Goal: Task Accomplishment & Management: Manage account settings

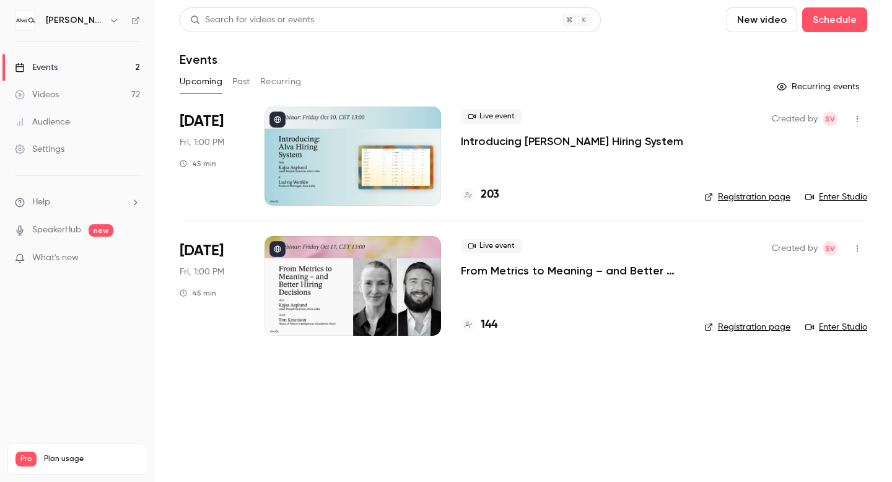
click at [511, 138] on p "Introducing [PERSON_NAME] Hiring System" at bounding box center [572, 141] width 222 height 15
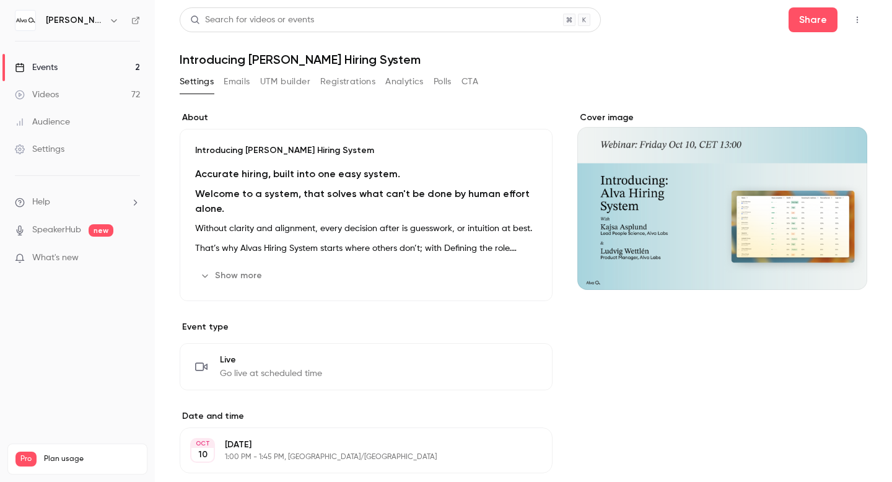
click at [232, 79] on button "Emails" at bounding box center [237, 82] width 26 height 20
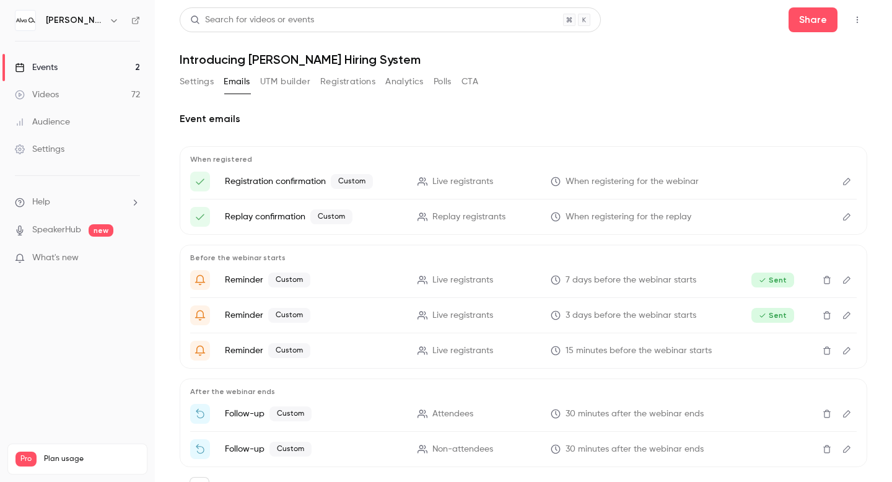
scroll to position [57, 0]
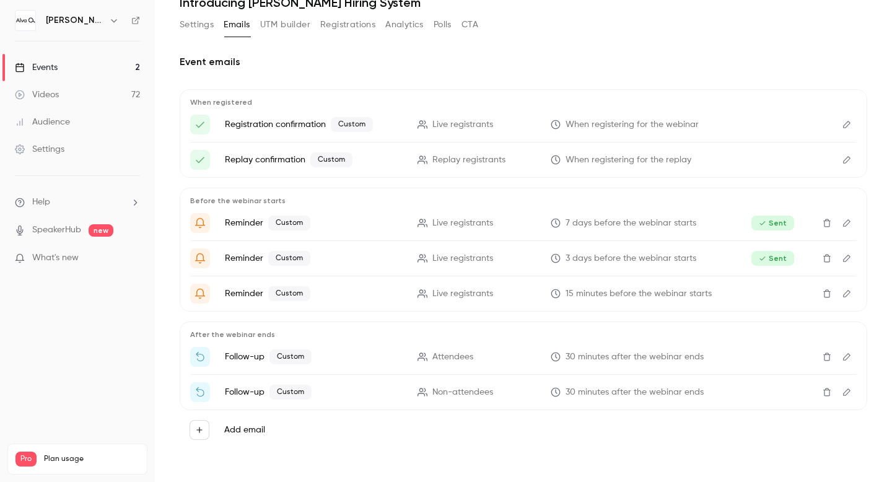
click at [498, 357] on p "Attendees" at bounding box center [476, 357] width 118 height 13
click at [846, 359] on icon "Edit" at bounding box center [846, 356] width 7 height 7
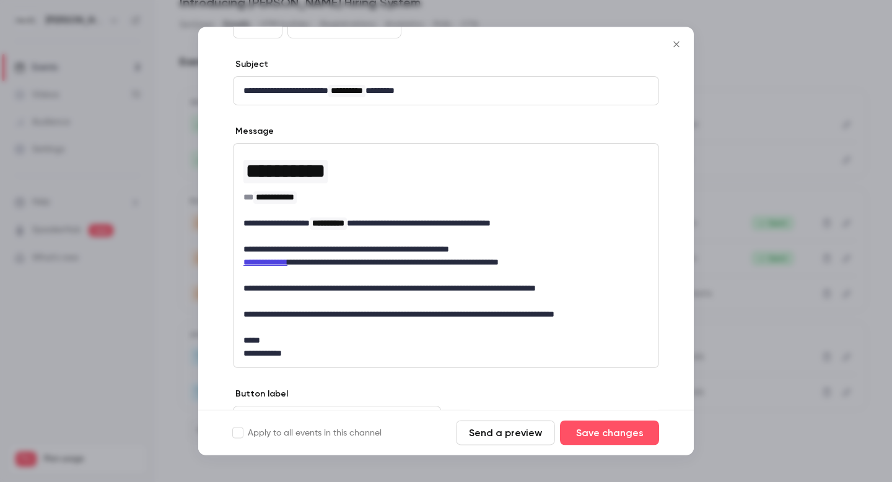
scroll to position [115, 0]
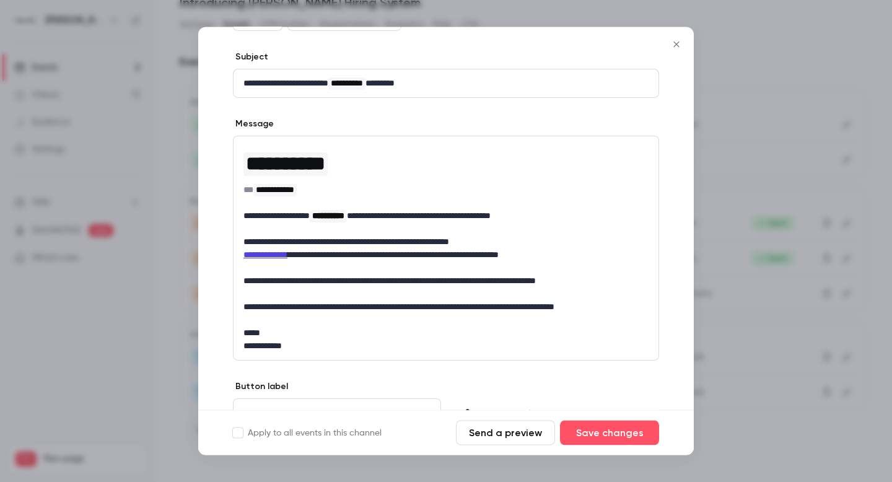
click at [685, 44] on button "Close" at bounding box center [676, 44] width 25 height 25
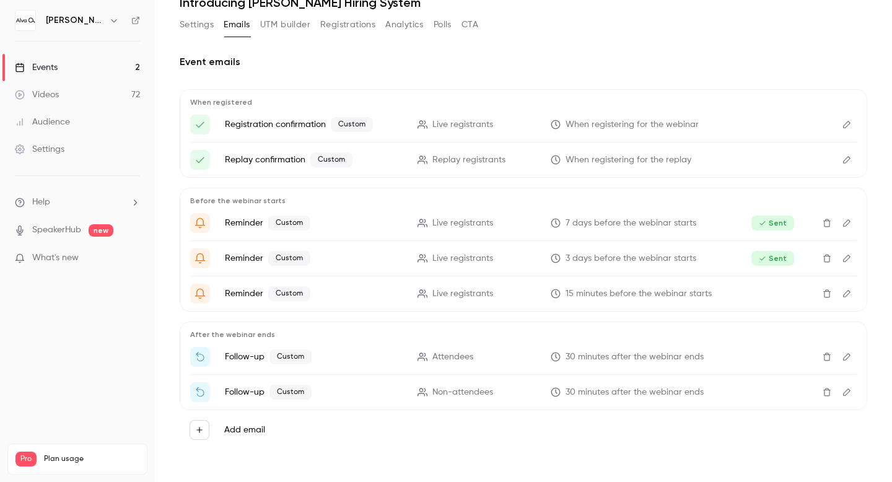
scroll to position [0, 0]
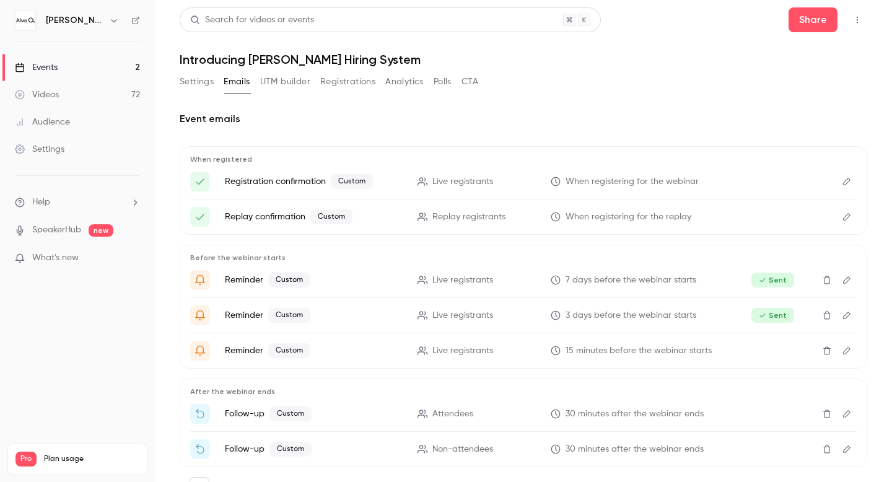
click at [349, 79] on button "Registrations" at bounding box center [347, 82] width 55 height 20
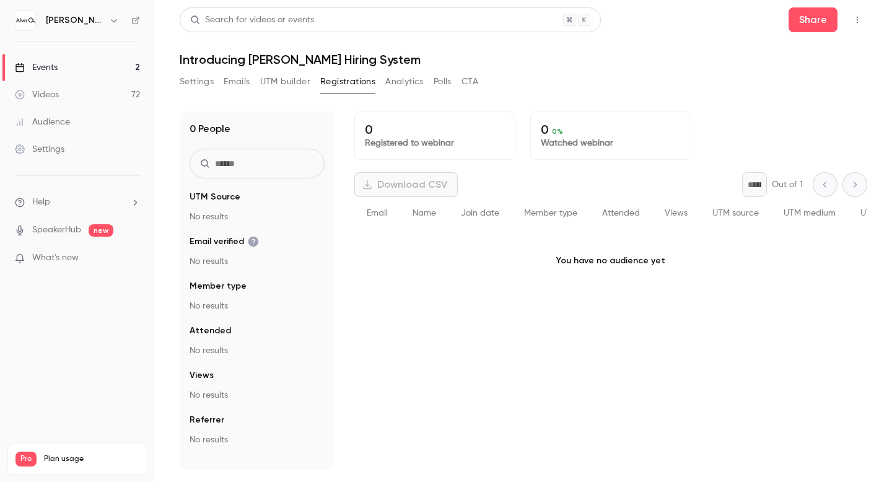
click at [349, 79] on button "Registrations" at bounding box center [347, 82] width 55 height 20
